Goal: Information Seeking & Learning: Learn about a topic

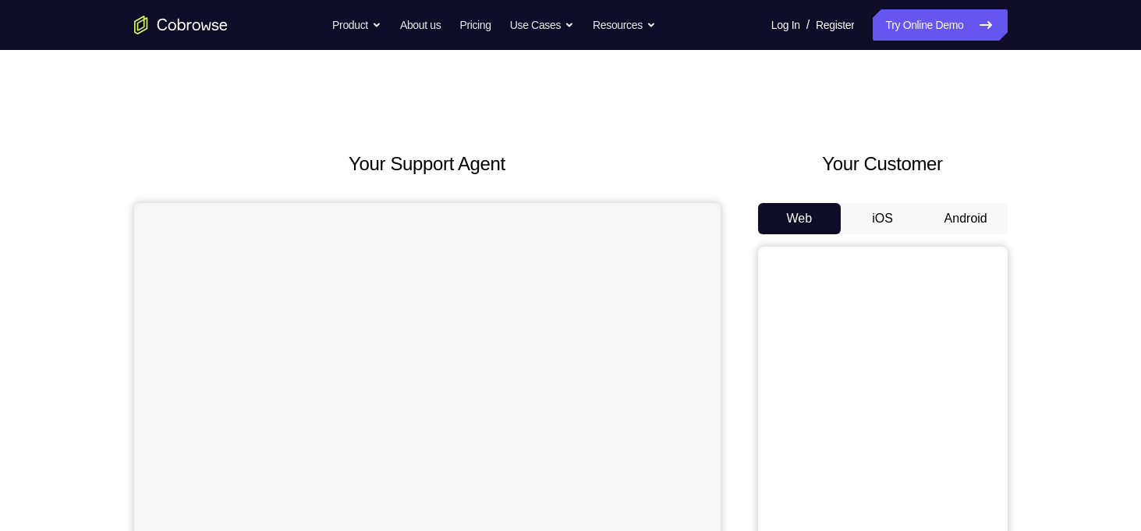
click at [900, 212] on button "iOS" at bounding box center [882, 218] width 83 height 31
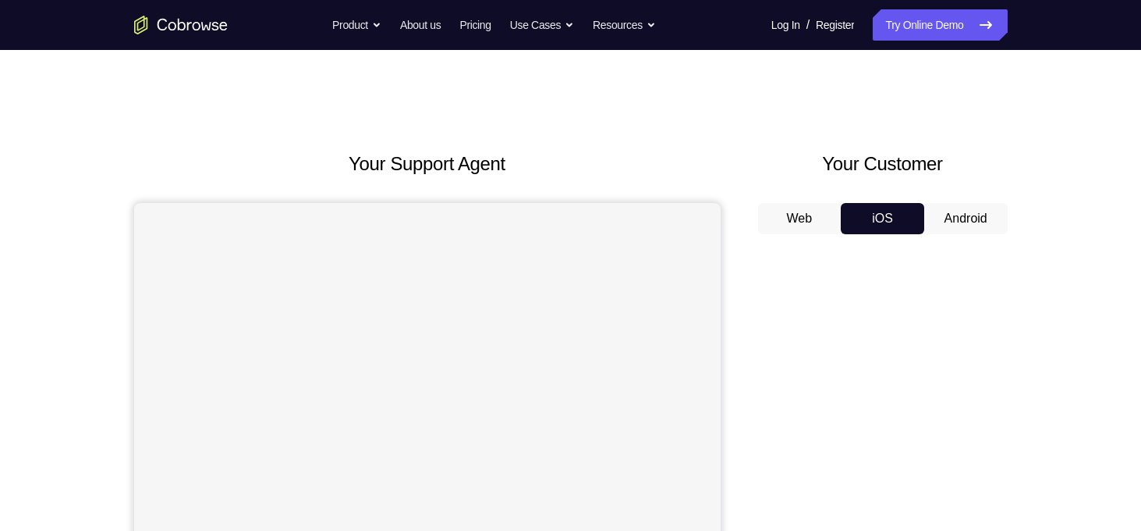
click at [957, 216] on button "Android" at bounding box center [966, 218] width 83 height 31
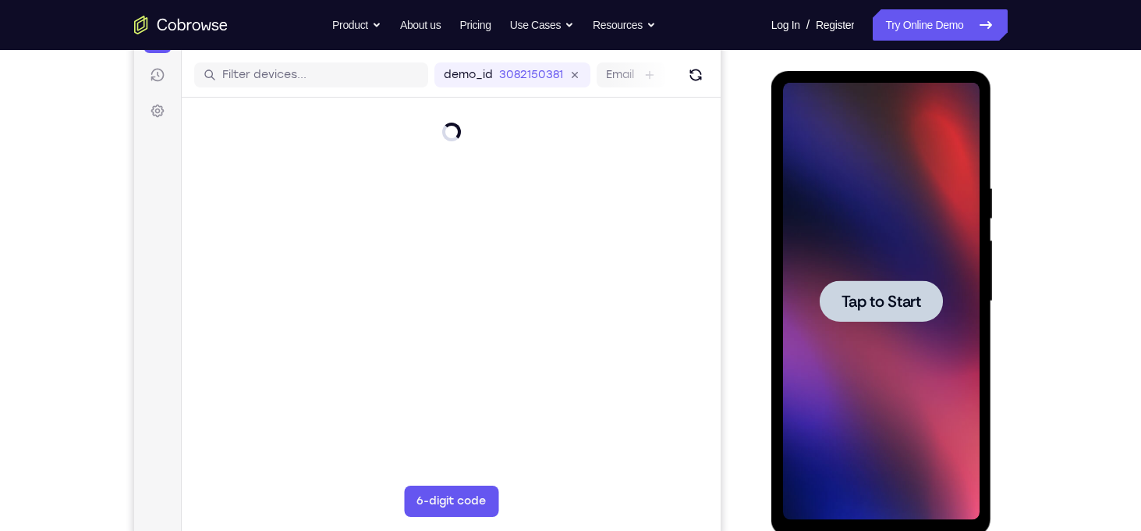
click at [878, 300] on span "Tap to Start" at bounding box center [882, 301] width 80 height 16
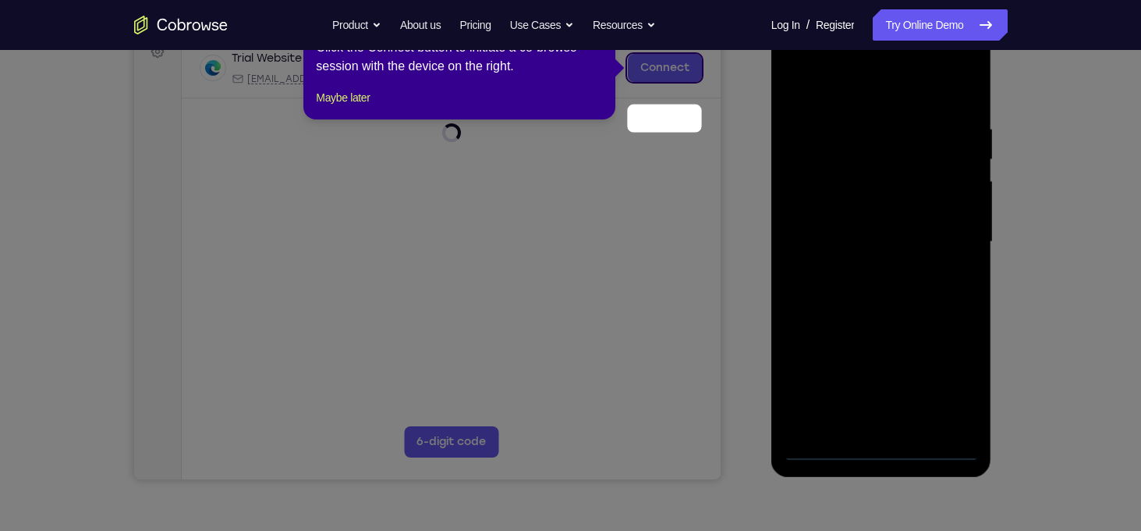
scroll to position [193, 0]
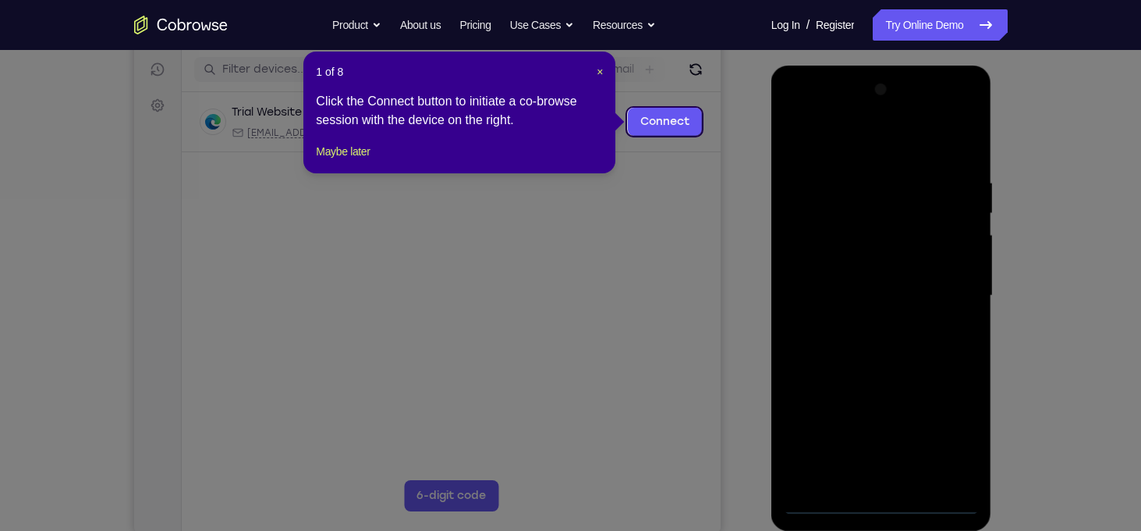
click at [664, 314] on icon at bounding box center [576, 265] width 1153 height 531
click at [870, 503] on icon at bounding box center [576, 265] width 1153 height 531
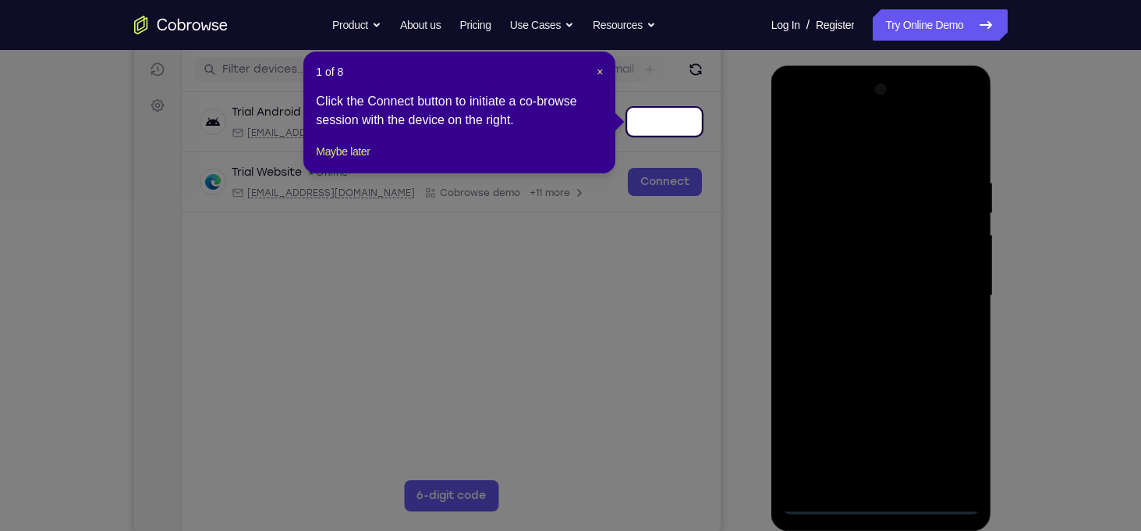
click at [877, 503] on icon at bounding box center [576, 265] width 1153 height 531
click at [367, 161] on button "Maybe later" at bounding box center [343, 151] width 54 height 19
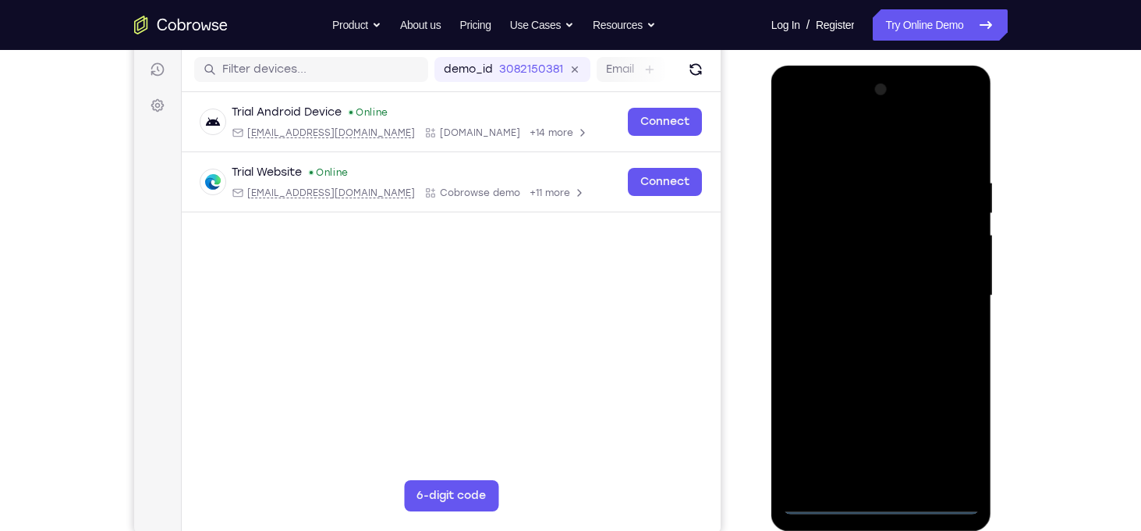
click at [878, 489] on div at bounding box center [881, 295] width 197 height 437
click at [883, 498] on div at bounding box center [881, 295] width 197 height 437
click at [957, 428] on div at bounding box center [881, 295] width 197 height 437
click at [820, 137] on div at bounding box center [881, 295] width 197 height 437
click at [943, 296] on div at bounding box center [881, 295] width 197 height 437
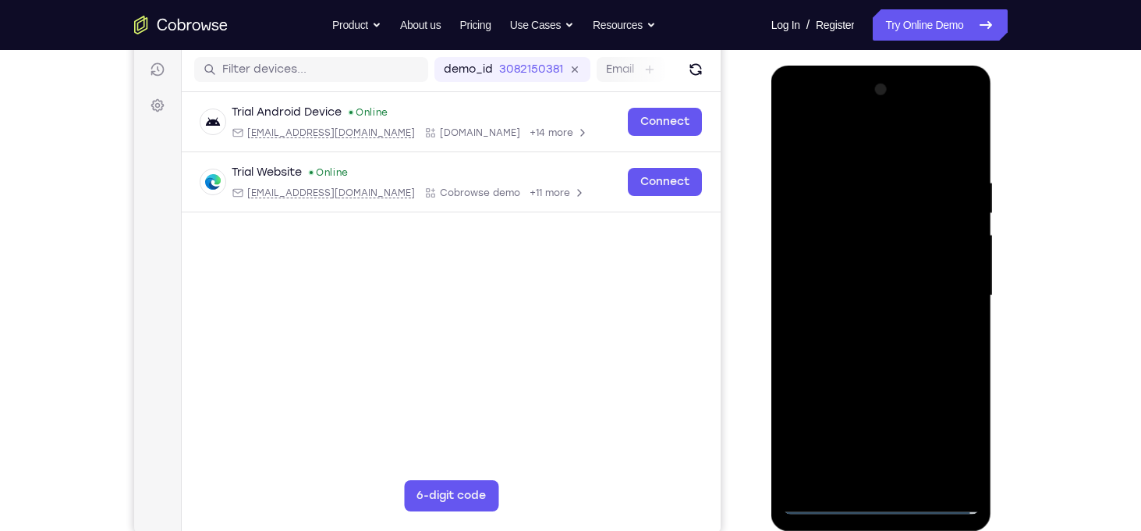
click at [877, 331] on div at bounding box center [881, 295] width 197 height 437
click at [884, 368] on div at bounding box center [881, 295] width 197 height 437
click at [812, 210] on div at bounding box center [881, 295] width 197 height 437
click at [847, 314] on div at bounding box center [881, 295] width 197 height 437
click at [822, 289] on div at bounding box center [881, 295] width 197 height 437
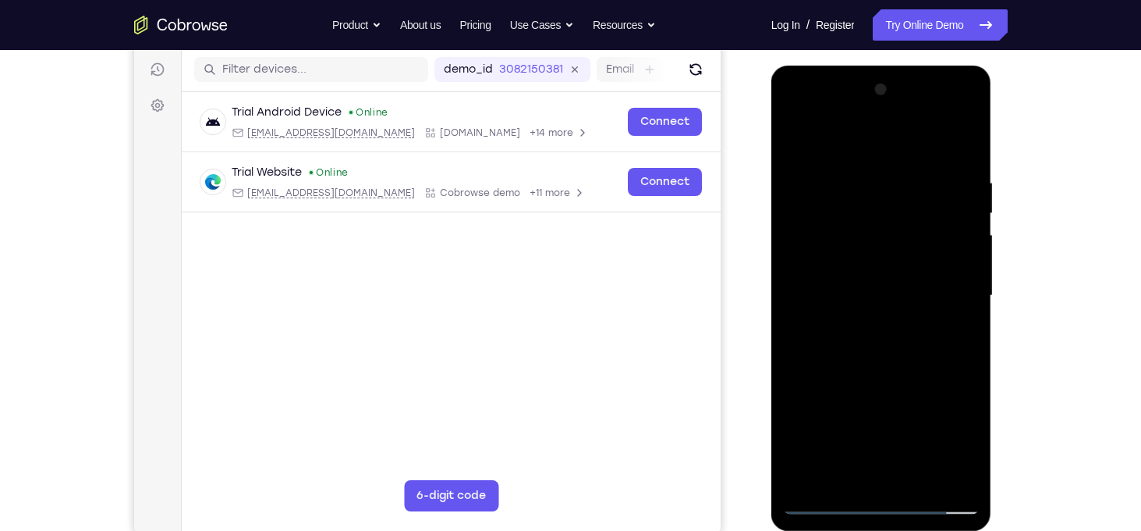
click at [822, 289] on div at bounding box center [881, 295] width 197 height 437
click at [856, 179] on div at bounding box center [881, 295] width 197 height 437
click at [967, 165] on div at bounding box center [881, 295] width 197 height 437
click at [856, 181] on div at bounding box center [881, 295] width 197 height 437
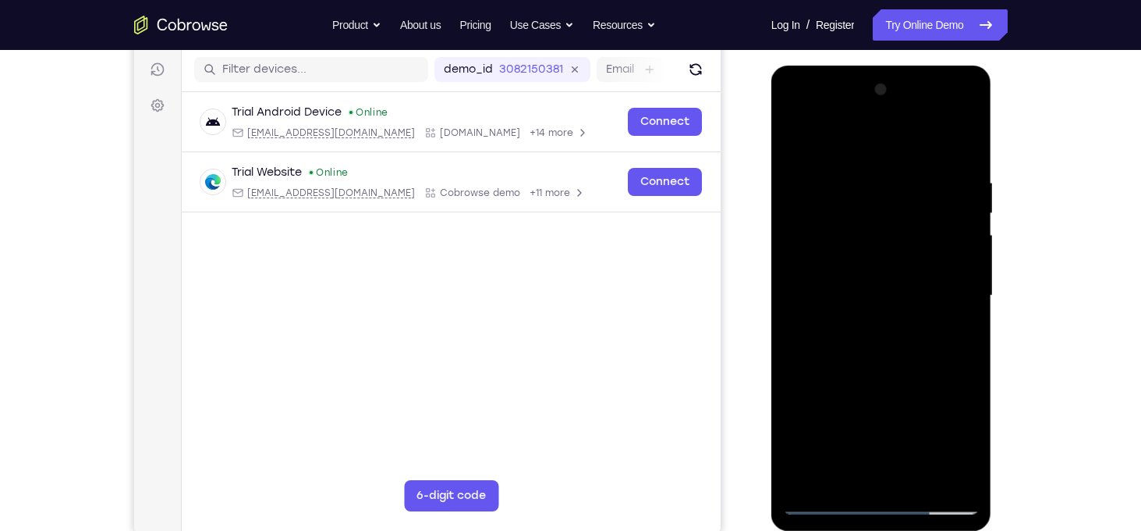
click at [956, 296] on div at bounding box center [881, 295] width 197 height 437
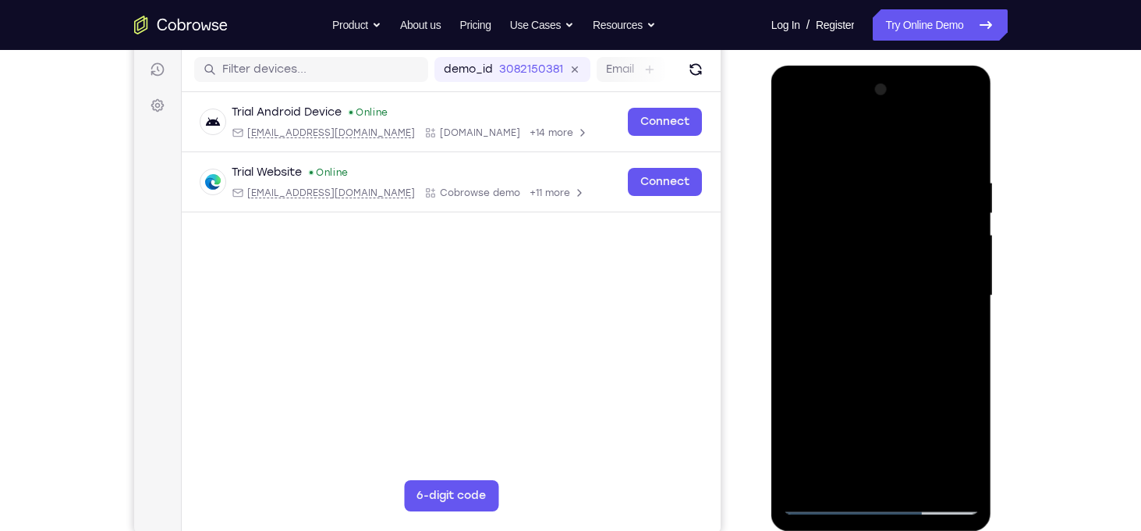
click at [791, 317] on div at bounding box center [881, 295] width 197 height 437
click at [967, 250] on div at bounding box center [881, 295] width 197 height 437
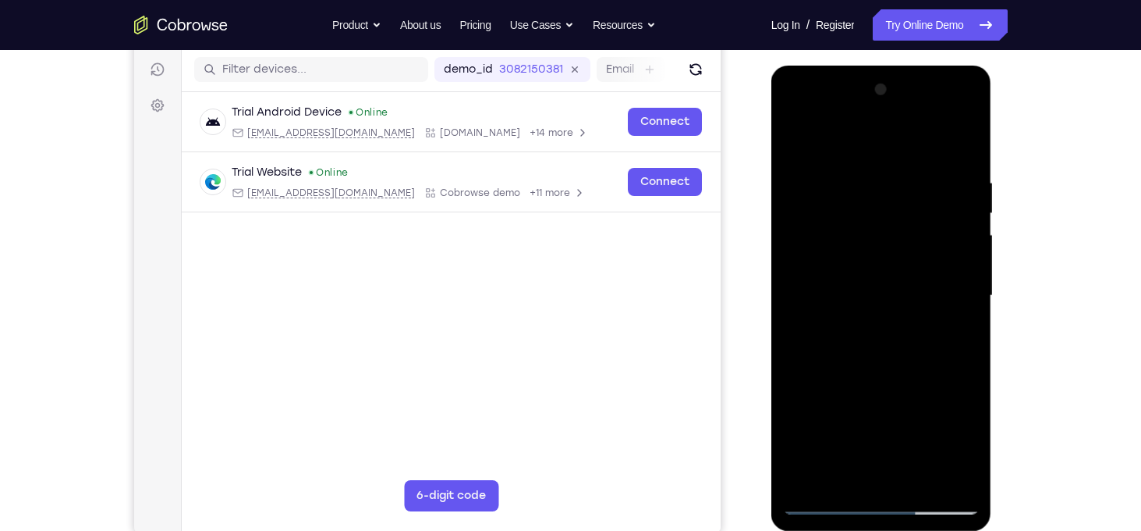
click at [968, 257] on div at bounding box center [881, 295] width 197 height 437
click at [967, 262] on div at bounding box center [881, 295] width 197 height 437
click at [972, 271] on div at bounding box center [881, 295] width 197 height 437
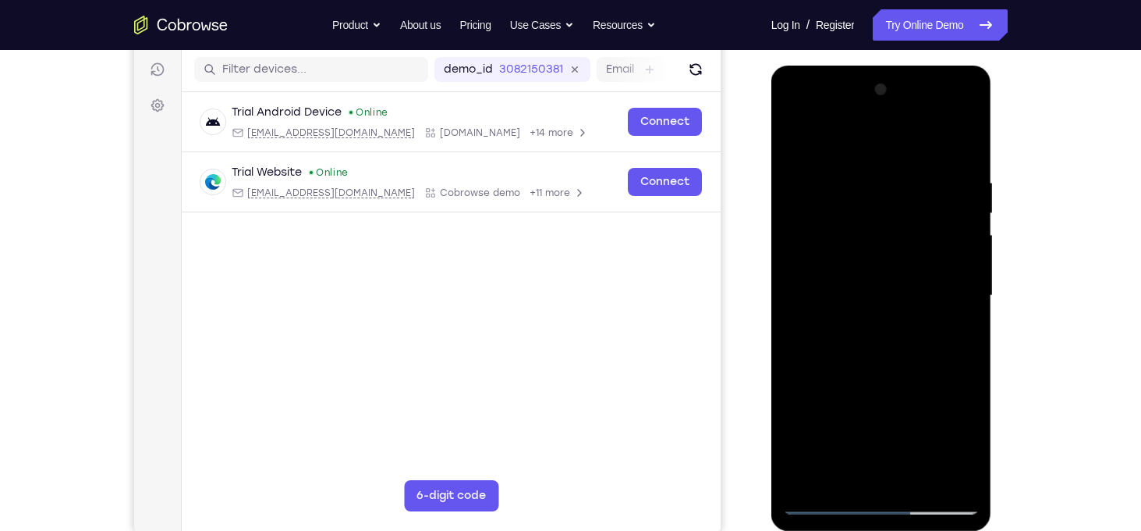
click at [972, 271] on div at bounding box center [881, 295] width 197 height 437
click at [960, 142] on div at bounding box center [881, 295] width 197 height 437
click at [961, 140] on div at bounding box center [881, 295] width 197 height 437
click at [968, 137] on div at bounding box center [881, 295] width 197 height 437
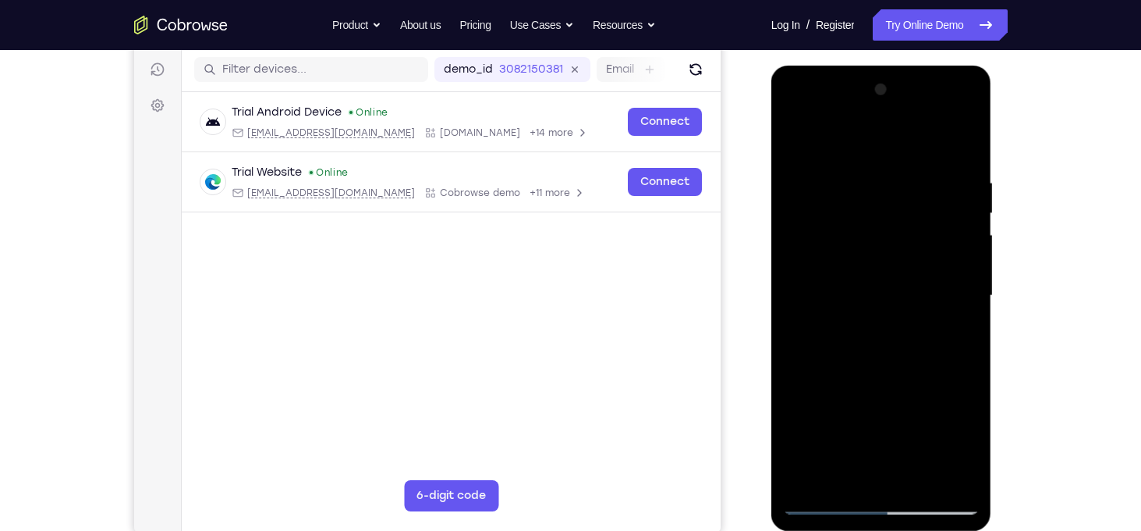
click at [933, 478] on div at bounding box center [881, 295] width 197 height 437
click at [881, 376] on div at bounding box center [881, 295] width 197 height 437
click at [886, 296] on div at bounding box center [881, 295] width 197 height 437
click at [829, 502] on div at bounding box center [881, 295] width 197 height 437
drag, startPoint x: 851, startPoint y: 432, endPoint x: 849, endPoint y: 300, distance: 132.7
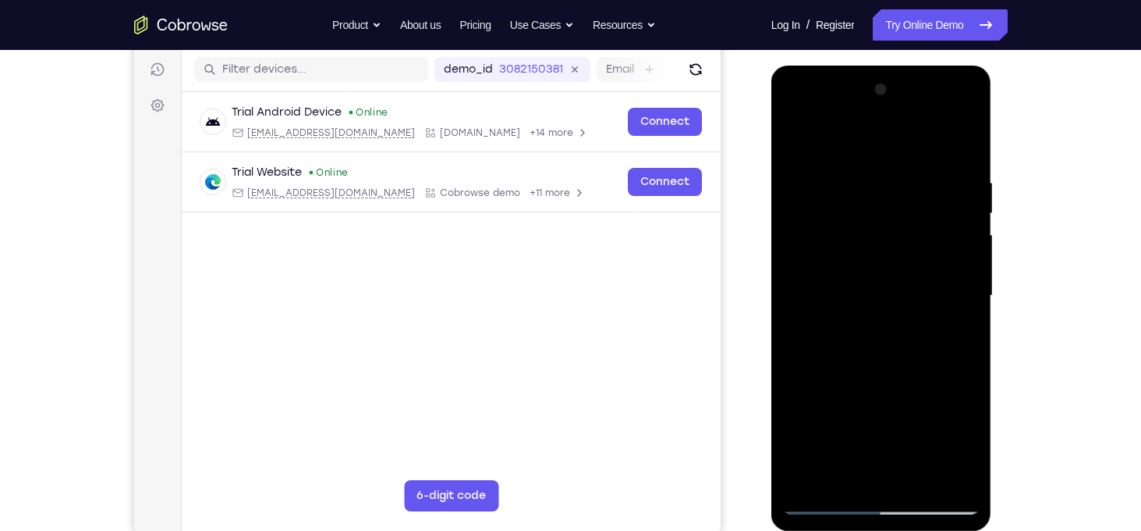
click at [849, 300] on div at bounding box center [881, 295] width 197 height 437
click at [840, 465] on div at bounding box center [881, 295] width 197 height 437
click at [954, 328] on div at bounding box center [881, 295] width 197 height 437
drag, startPoint x: 896, startPoint y: 261, endPoint x: 914, endPoint y: 329, distance: 70.2
click at [914, 329] on div at bounding box center [881, 295] width 197 height 437
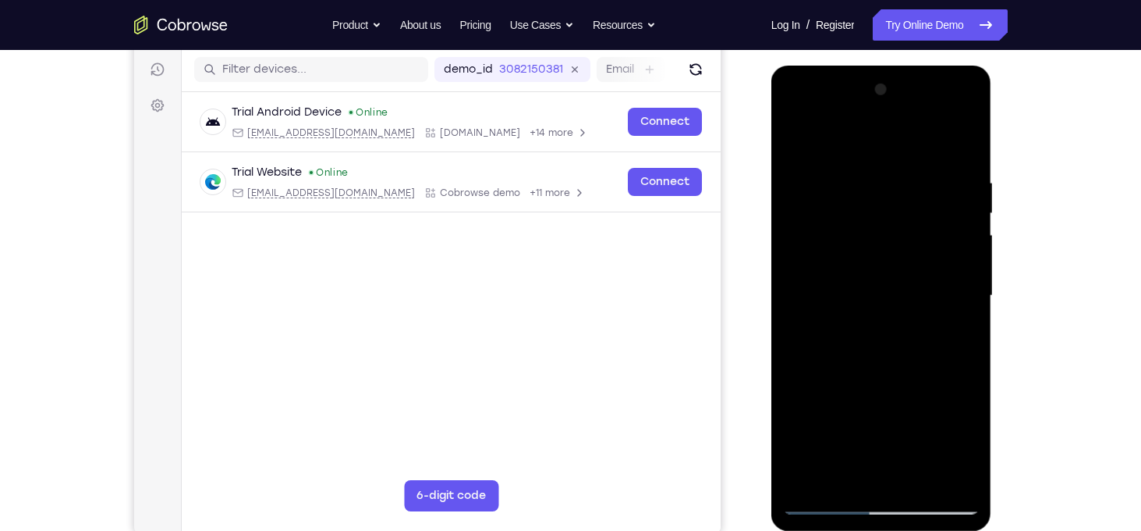
drag, startPoint x: 889, startPoint y: 278, endPoint x: 879, endPoint y: 166, distance: 112.0
click at [879, 166] on div at bounding box center [881, 295] width 197 height 437
drag, startPoint x: 877, startPoint y: 197, endPoint x: 881, endPoint y: 253, distance: 55.5
click at [881, 253] on div at bounding box center [881, 295] width 197 height 437
drag, startPoint x: 887, startPoint y: 271, endPoint x: 871, endPoint y: 116, distance: 155.3
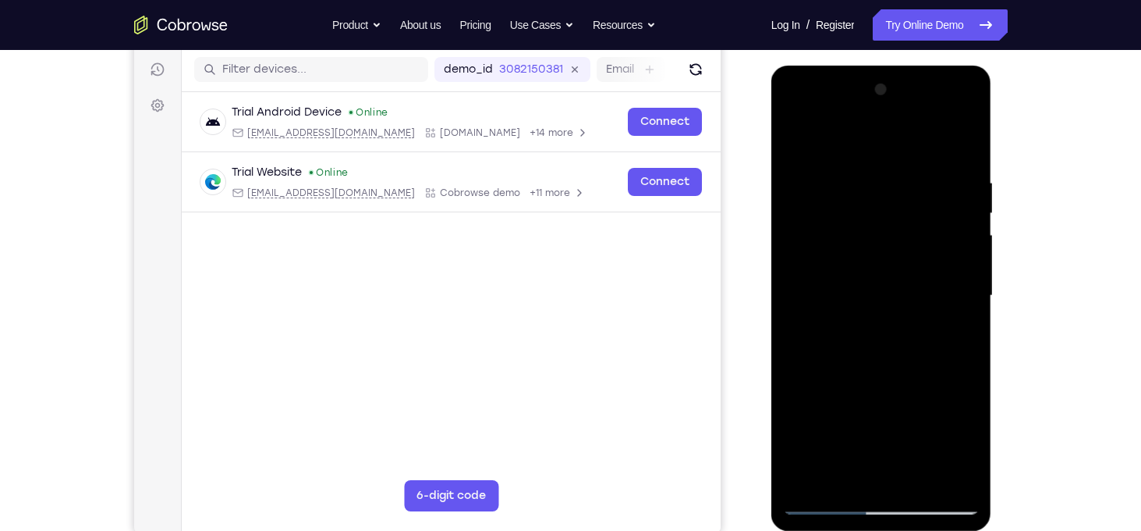
click at [871, 116] on div at bounding box center [881, 295] width 197 height 437
drag, startPoint x: 889, startPoint y: 188, endPoint x: 893, endPoint y: 259, distance: 71.1
click at [893, 259] on div at bounding box center [881, 295] width 197 height 437
drag, startPoint x: 856, startPoint y: 232, endPoint x: 1578, endPoint y: 105, distance: 733.4
click at [807, 66] on html "Online web based iOS Simulators and Android Emulators. Run iPhone, iPad, Mobile…" at bounding box center [883, 300] width 222 height 468
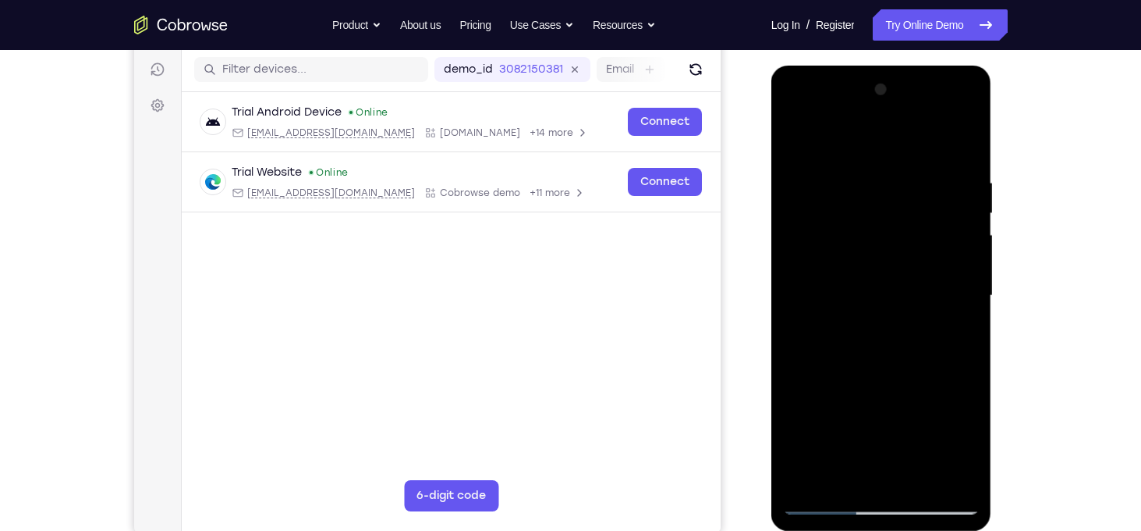
click at [797, 141] on div at bounding box center [881, 295] width 197 height 437
drag, startPoint x: 863, startPoint y: 289, endPoint x: 875, endPoint y: 387, distance: 99.1
click at [875, 387] on div at bounding box center [881, 295] width 197 height 437
drag, startPoint x: 871, startPoint y: 299, endPoint x: 897, endPoint y: 374, distance: 79.5
click at [897, 374] on div at bounding box center [881, 295] width 197 height 437
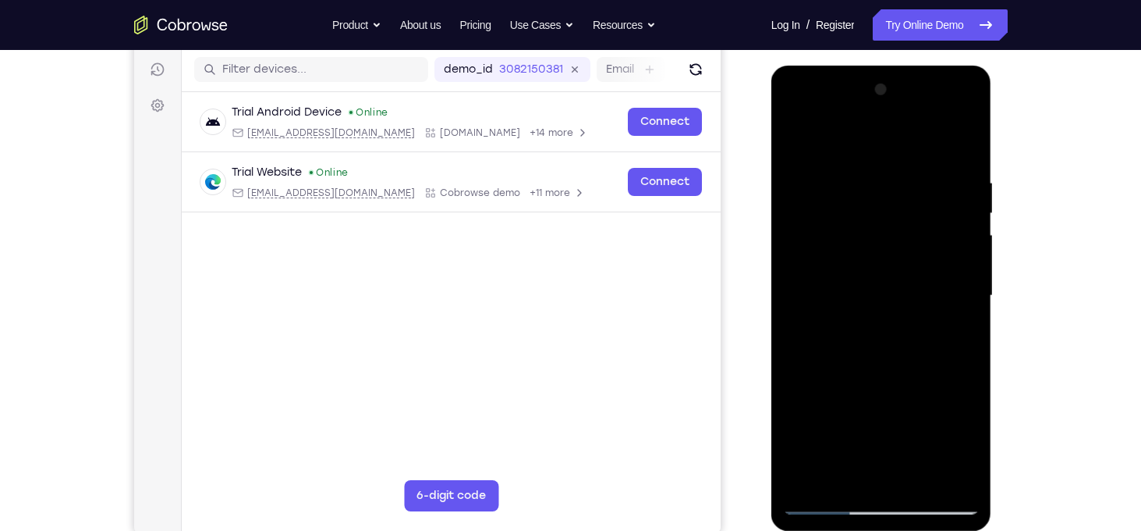
click at [803, 134] on div at bounding box center [881, 295] width 197 height 437
click at [920, 477] on div at bounding box center [881, 295] width 197 height 437
click at [960, 262] on div at bounding box center [881, 295] width 197 height 437
click at [884, 166] on div at bounding box center [881, 295] width 197 height 437
click at [798, 137] on div at bounding box center [881, 295] width 197 height 437
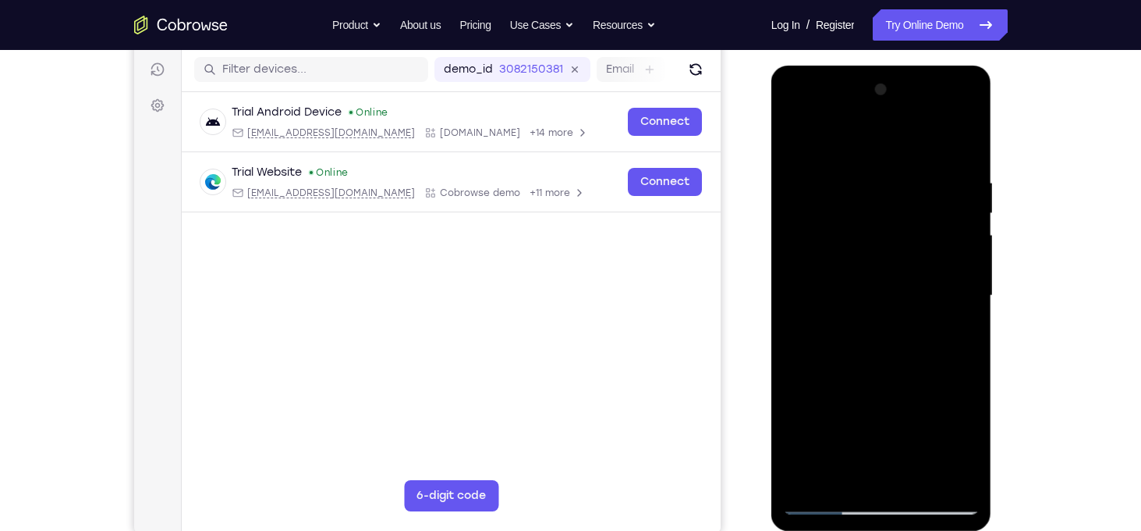
click at [798, 137] on div at bounding box center [881, 295] width 197 height 437
drag, startPoint x: 865, startPoint y: 247, endPoint x: 864, endPoint y: 208, distance: 38.3
click at [864, 208] on div at bounding box center [881, 295] width 197 height 437
drag, startPoint x: 871, startPoint y: 220, endPoint x: 881, endPoint y: 179, distance: 41.6
click at [881, 179] on div at bounding box center [881, 295] width 197 height 437
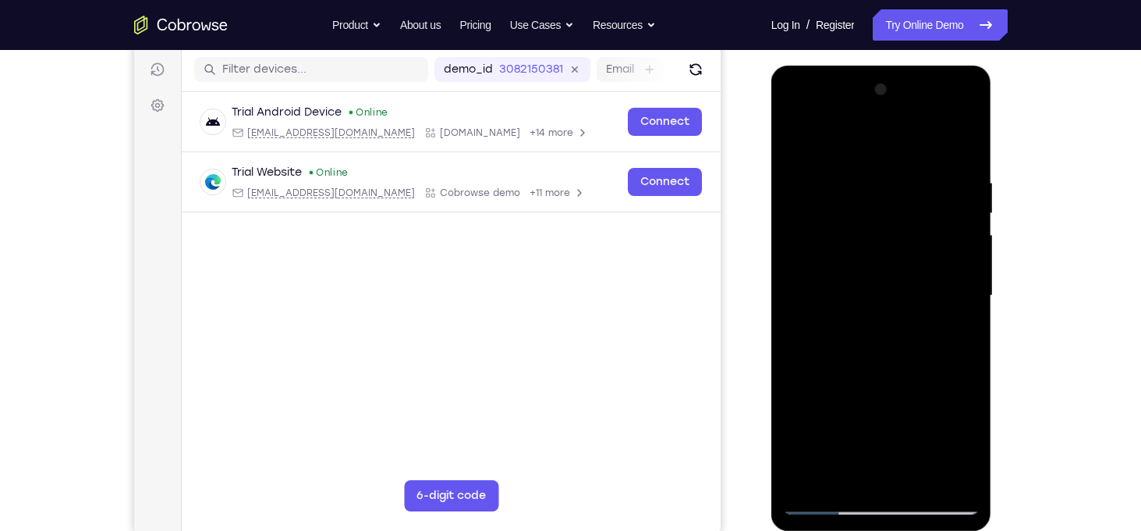
click at [799, 139] on div at bounding box center [881, 295] width 197 height 437
click at [858, 169] on div at bounding box center [881, 295] width 197 height 437
click at [960, 328] on div at bounding box center [881, 295] width 197 height 437
click at [964, 308] on div at bounding box center [881, 295] width 197 height 437
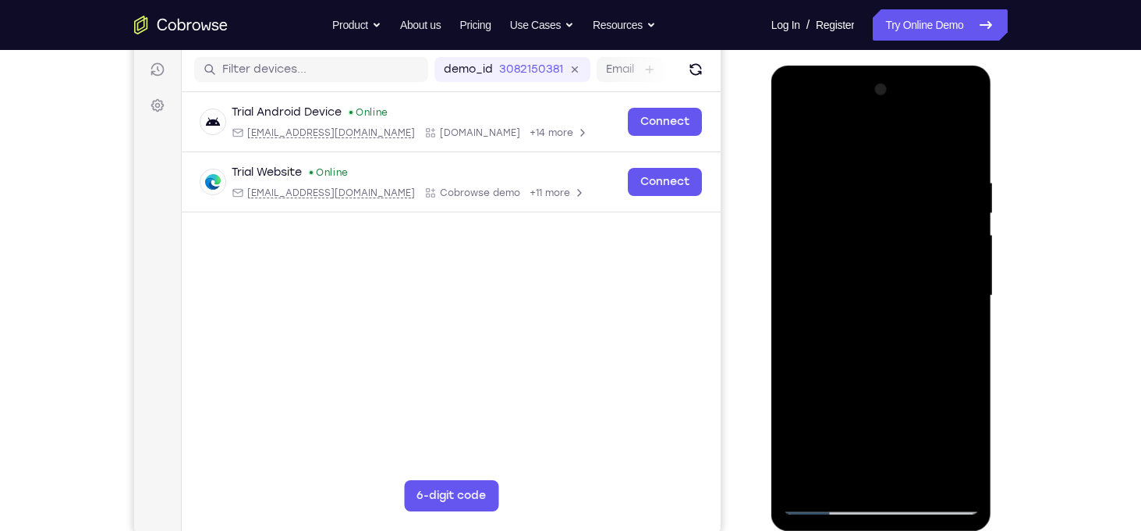
click at [964, 308] on div at bounding box center [881, 295] width 197 height 437
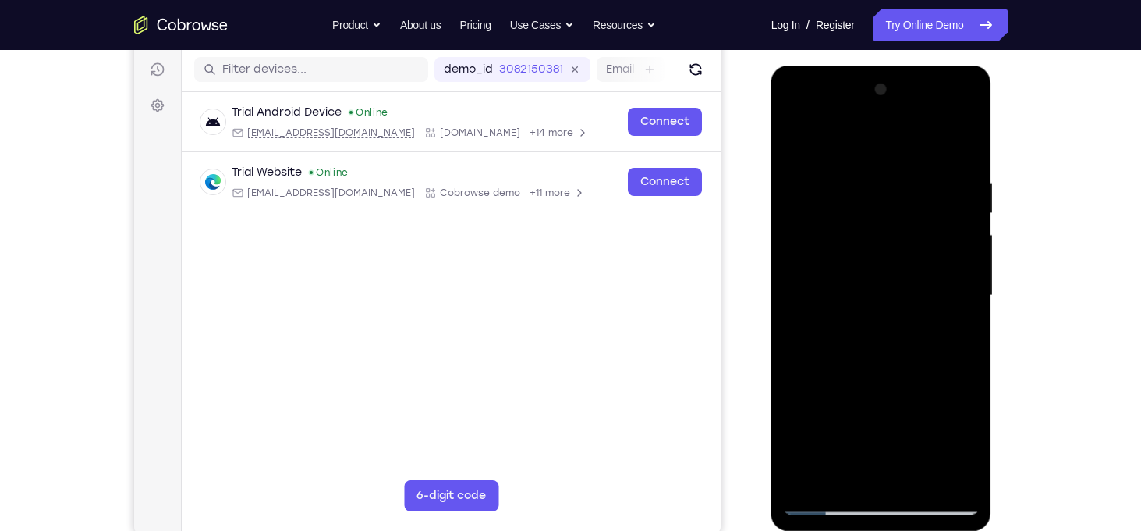
click at [964, 308] on div at bounding box center [881, 295] width 197 height 437
click at [963, 145] on div at bounding box center [881, 295] width 197 height 437
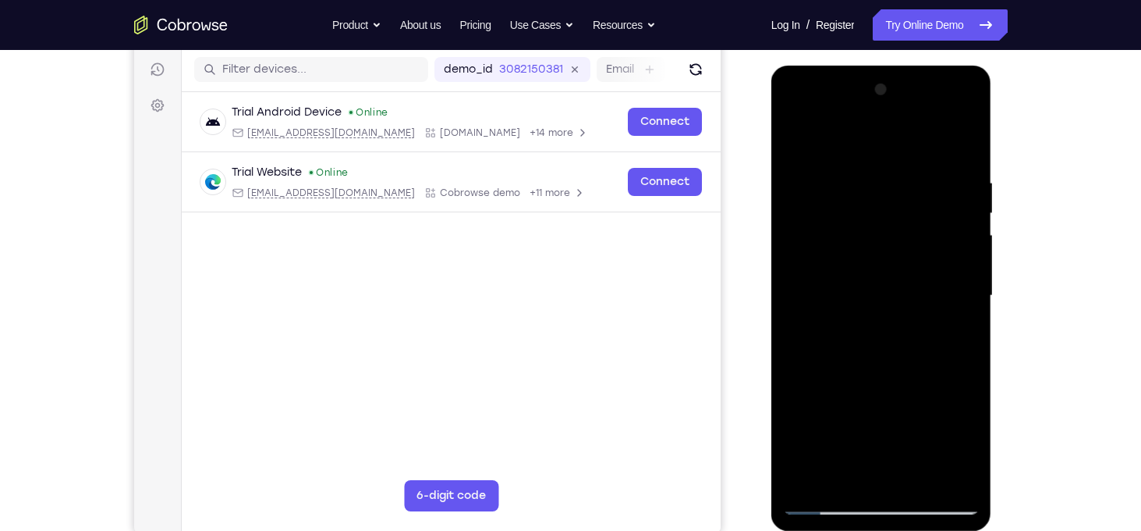
drag, startPoint x: 901, startPoint y: 237, endPoint x: 901, endPoint y: 191, distance: 46.0
click at [901, 191] on div at bounding box center [881, 295] width 197 height 437
click at [921, 484] on div at bounding box center [881, 295] width 197 height 437
drag, startPoint x: 865, startPoint y: 389, endPoint x: 835, endPoint y: 195, distance: 196.6
click at [835, 195] on div at bounding box center [881, 295] width 197 height 437
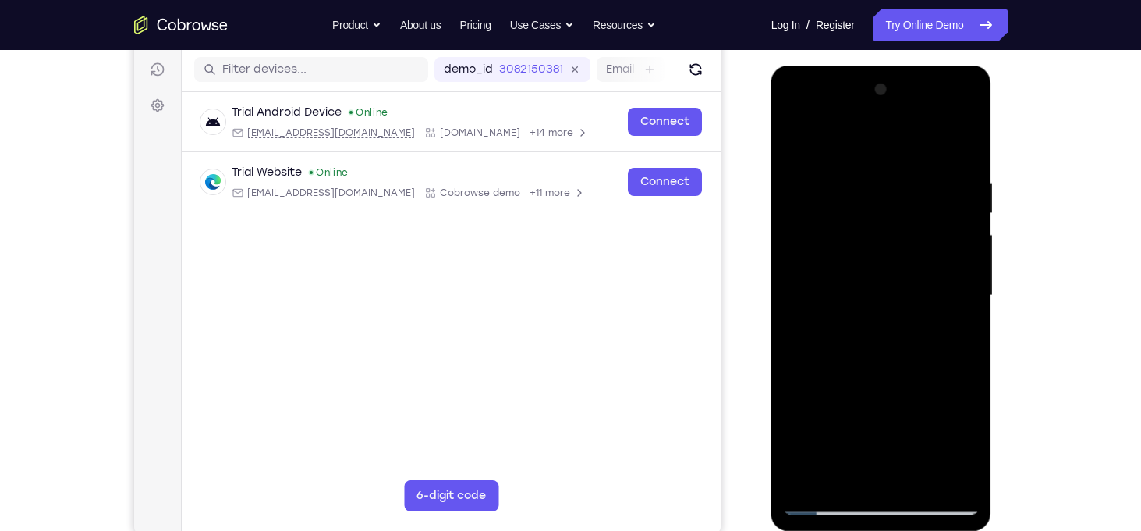
drag, startPoint x: 865, startPoint y: 385, endPoint x: 864, endPoint y: 203, distance: 181.8
click at [864, 203] on div at bounding box center [881, 295] width 197 height 437
drag, startPoint x: 847, startPoint y: 296, endPoint x: 913, endPoint y: 565, distance: 277.2
click at [913, 530] on html "Online web based iOS Simulators and Android Emulators. Run iPhone, iPad, Mobile…" at bounding box center [883, 300] width 222 height 468
click at [828, 502] on div at bounding box center [881, 295] width 197 height 437
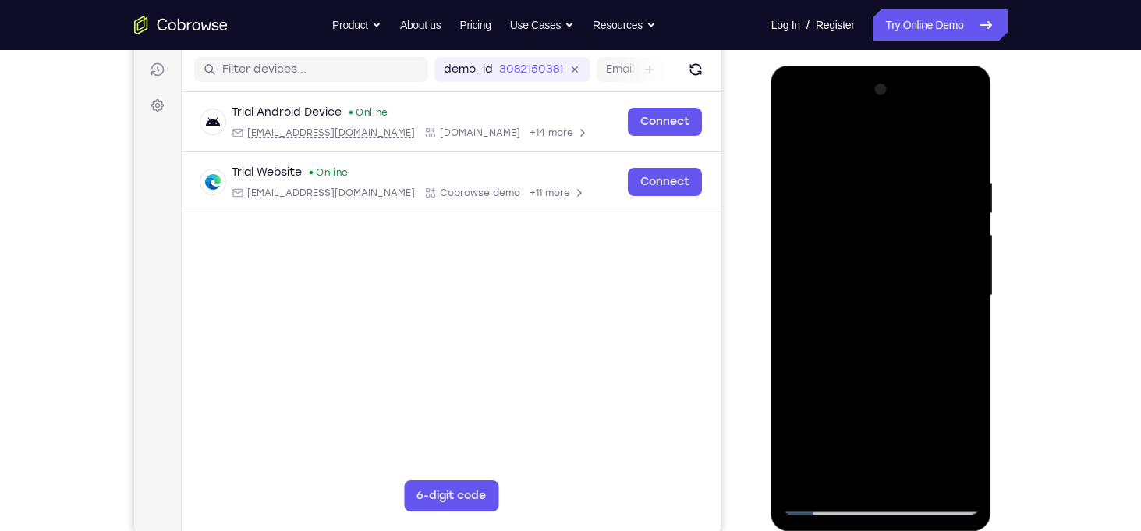
drag, startPoint x: 892, startPoint y: 389, endPoint x: 881, endPoint y: 285, distance: 104.3
click at [881, 285] on div at bounding box center [881, 295] width 197 height 437
click at [960, 486] on div at bounding box center [881, 295] width 197 height 437
click at [808, 470] on div at bounding box center [881, 295] width 197 height 437
click at [973, 134] on div at bounding box center [881, 295] width 197 height 437
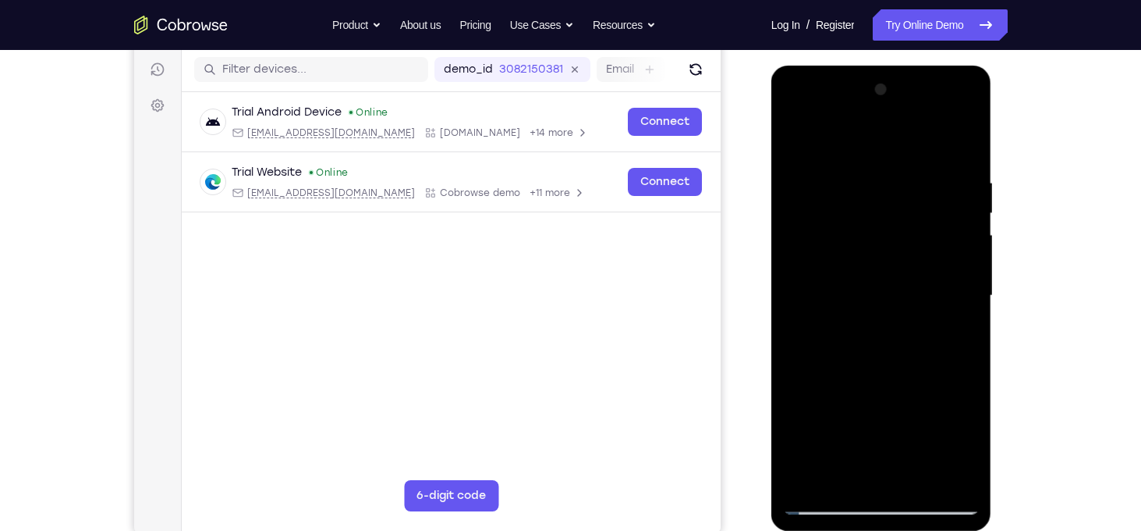
click at [832, 165] on div at bounding box center [881, 295] width 197 height 437
click at [829, 191] on div at bounding box center [881, 295] width 197 height 437
drag, startPoint x: 864, startPoint y: 343, endPoint x: 836, endPoint y: 253, distance: 94.8
click at [836, 253] on div at bounding box center [881, 295] width 197 height 437
drag, startPoint x: 817, startPoint y: 172, endPoint x: 851, endPoint y: 431, distance: 261.3
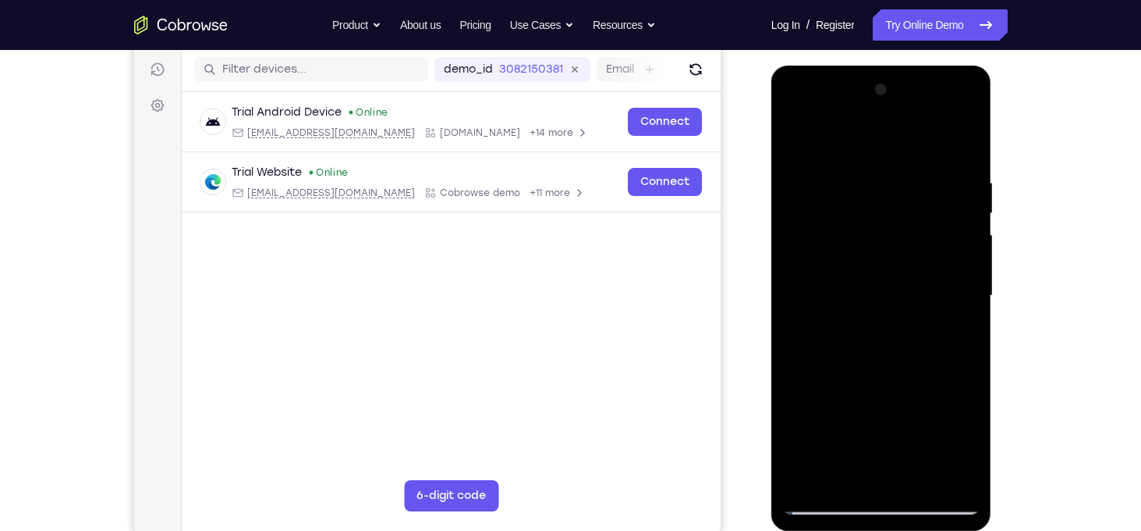
click at [851, 431] on div at bounding box center [881, 295] width 197 height 437
click at [801, 188] on div at bounding box center [881, 295] width 197 height 437
click at [806, 184] on div at bounding box center [881, 295] width 197 height 437
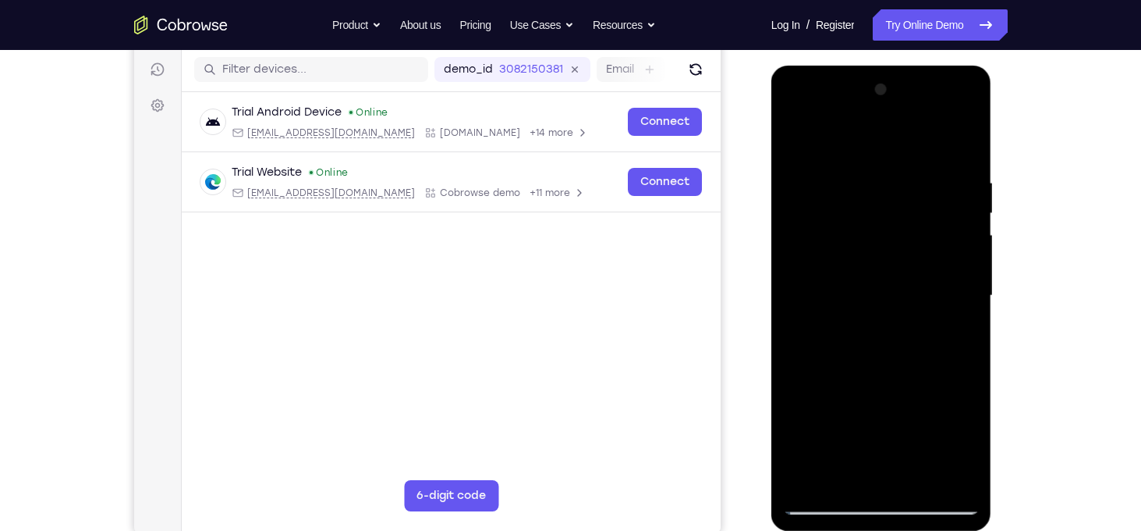
click at [806, 184] on div at bounding box center [881, 295] width 197 height 437
click at [800, 131] on div at bounding box center [881, 295] width 197 height 437
